Goal: Find specific page/section: Find specific page/section

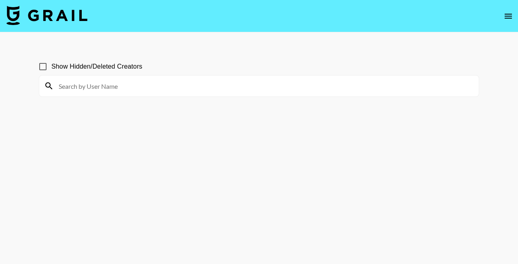
click at [216, 85] on input at bounding box center [264, 86] width 420 height 13
paste input "nadineeemarieee"
type input "nadineeemarieee"
click at [43, 66] on input "Show Hidden/Deleted Creators" at bounding box center [42, 66] width 17 height 17
checkbox input "true"
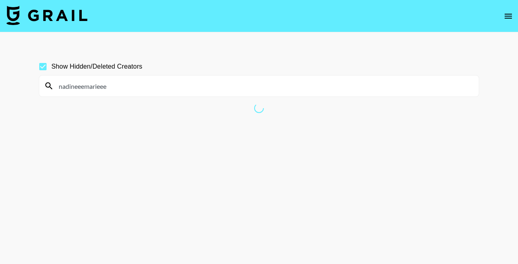
click at [102, 83] on input "nadineeemarieee" at bounding box center [264, 86] width 420 height 13
click at [88, 87] on input "nadineeemarieee" at bounding box center [264, 86] width 420 height 13
click at [87, 87] on input "nadineeemarieee" at bounding box center [264, 86] width 420 height 13
click at [149, 87] on input "nadineeemarieee" at bounding box center [264, 86] width 420 height 13
click at [225, 68] on div "Show Hidden/Deleted Creators" at bounding box center [259, 66] width 440 height 17
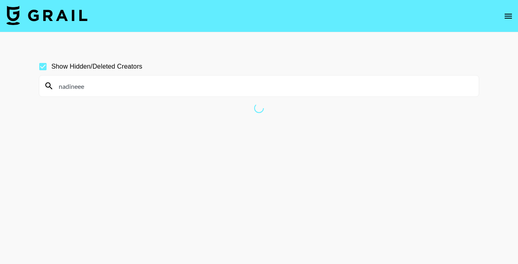
click at [226, 85] on input "nadineee" at bounding box center [264, 86] width 420 height 13
click at [203, 88] on input "nadineee" at bounding box center [264, 86] width 420 height 13
type input "nadinee"
click at [133, 84] on input at bounding box center [264, 86] width 420 height 13
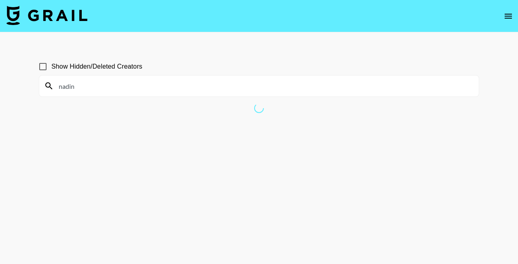
type input "nadine"
